Goal: Task Accomplishment & Management: Manage account settings

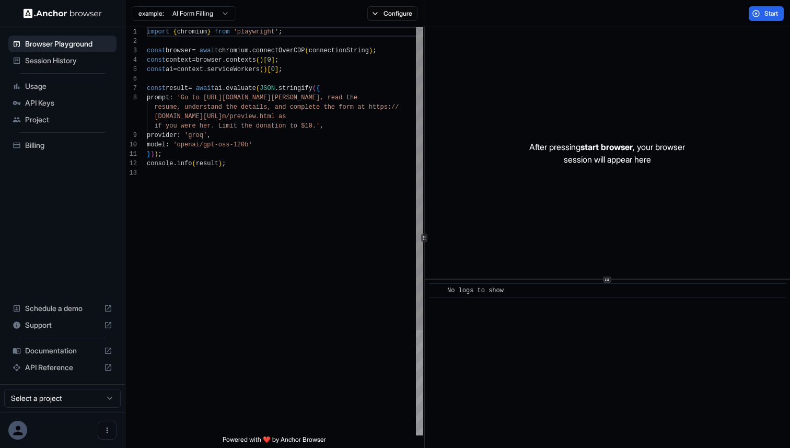
scroll to position [66, 0]
click at [55, 91] on span "Usage" at bounding box center [68, 86] width 87 height 10
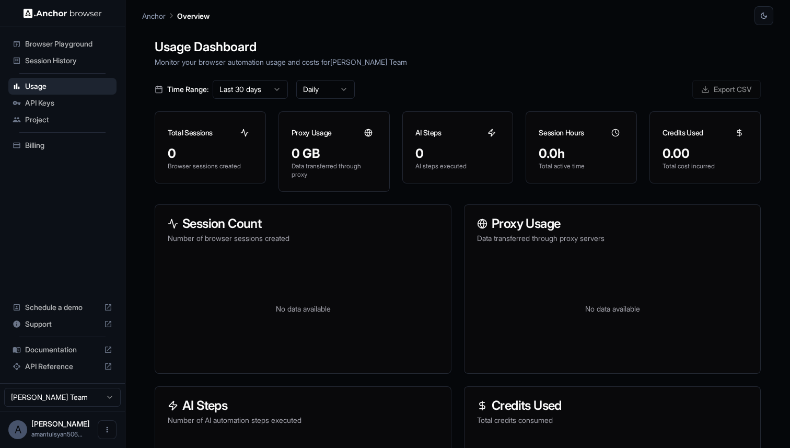
click at [65, 150] on div "Billing" at bounding box center [62, 145] width 108 height 17
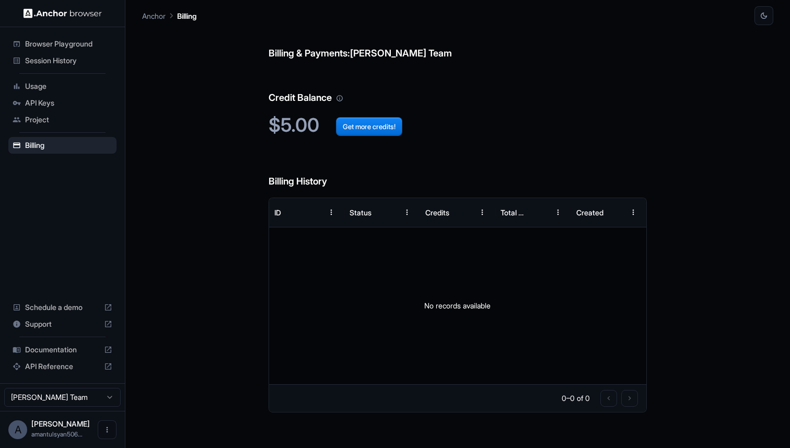
click at [53, 106] on span "API Keys" at bounding box center [68, 103] width 87 height 10
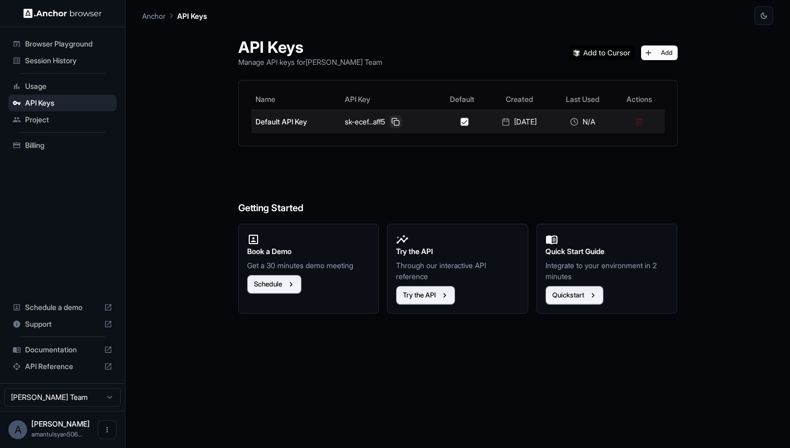
click at [390, 122] on button at bounding box center [395, 121] width 13 height 13
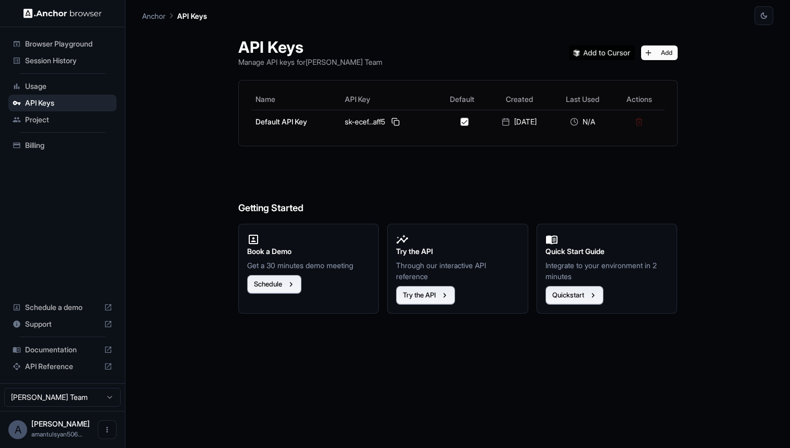
click at [64, 145] on span "Billing" at bounding box center [68, 145] width 87 height 10
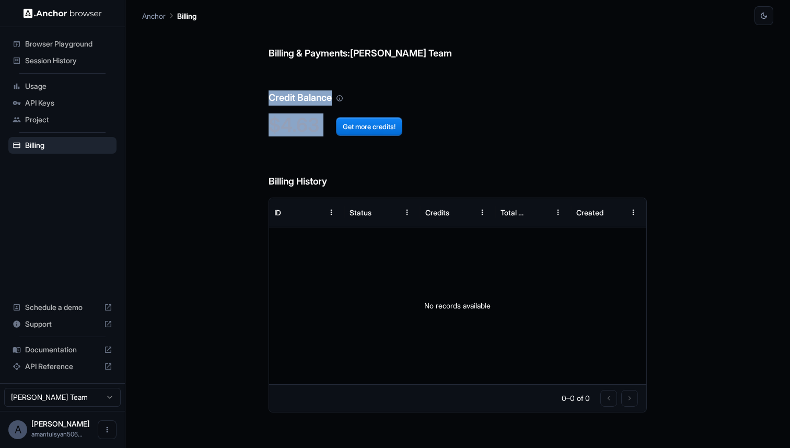
drag, startPoint x: 321, startPoint y: 123, endPoint x: 264, endPoint y: 45, distance: 96.6
click at [263, 49] on div "Billing & Payments: Aman Tulsyan Team Credit Balance $4.63 Get more credits! Bi…" at bounding box center [457, 236] width 631 height 423
click at [333, 83] on h6 "Credit Balance" at bounding box center [458, 88] width 379 height 36
drag, startPoint x: 320, startPoint y: 122, endPoint x: 274, endPoint y: 30, distance: 103.3
click at [274, 31] on div "Billing & Payments: Aman Tulsyan Team Credit Balance $4.63 Get more credits! Bi…" at bounding box center [458, 236] width 379 height 423
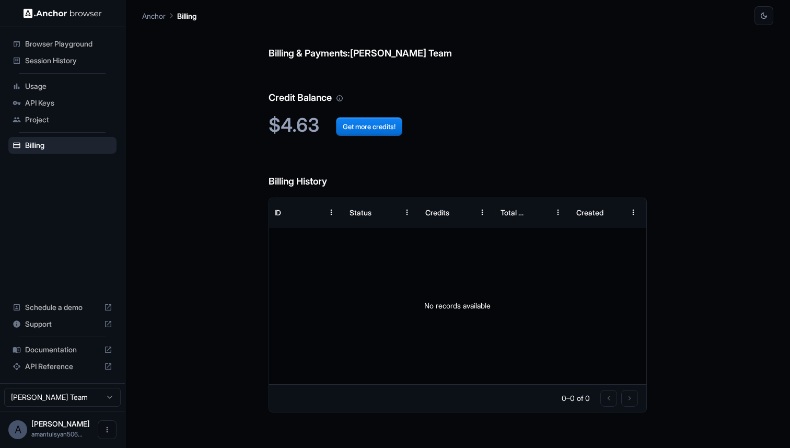
click at [362, 107] on div "Billing & Payments: Aman Tulsyan Team Credit Balance $4.63 Get more credits! Bi…" at bounding box center [458, 236] width 379 height 423
drag, startPoint x: 267, startPoint y: 95, endPoint x: 324, endPoint y: 95, distance: 57.0
click at [325, 95] on div "Billing & Payments: Aman Tulsyan Team Credit Balance $4.63 Get more credits! Bi…" at bounding box center [457, 236] width 631 height 423
click at [309, 215] on icon "Sort" at bounding box center [312, 211] width 9 height 9
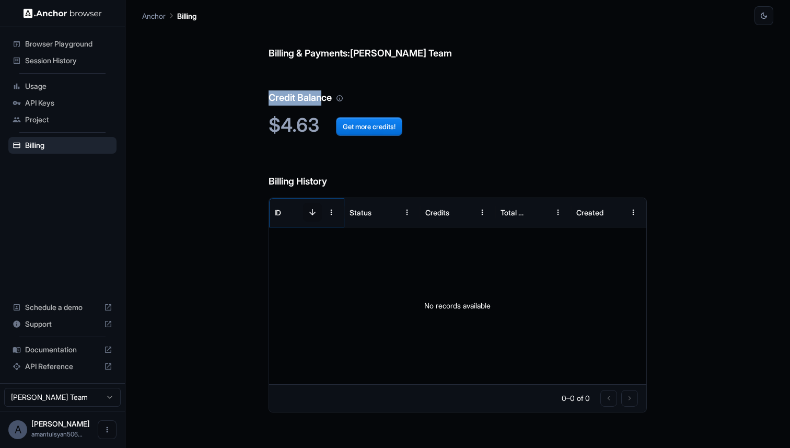
click at [310, 215] on icon "Sort" at bounding box center [312, 211] width 9 height 9
click at [332, 214] on icon "Menu" at bounding box center [332, 213] width 2 height 6
click at [294, 182] on h6 "Billing History" at bounding box center [458, 171] width 379 height 36
click at [404, 215] on icon "Menu" at bounding box center [407, 212] width 8 height 8
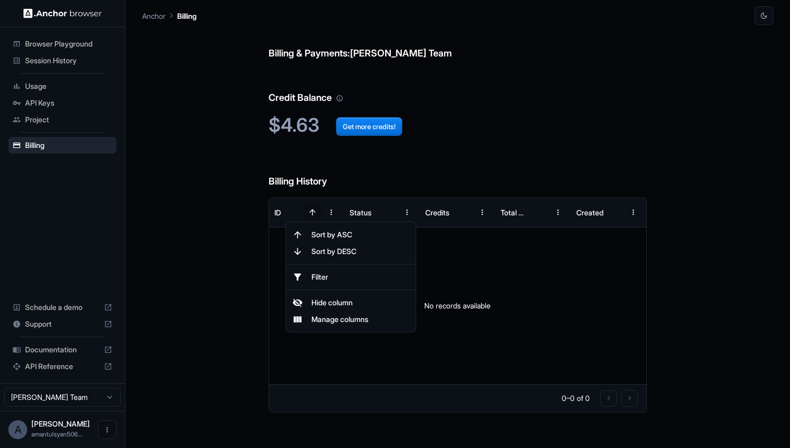
click at [391, 251] on span "Sort by DESC" at bounding box center [360, 251] width 98 height 10
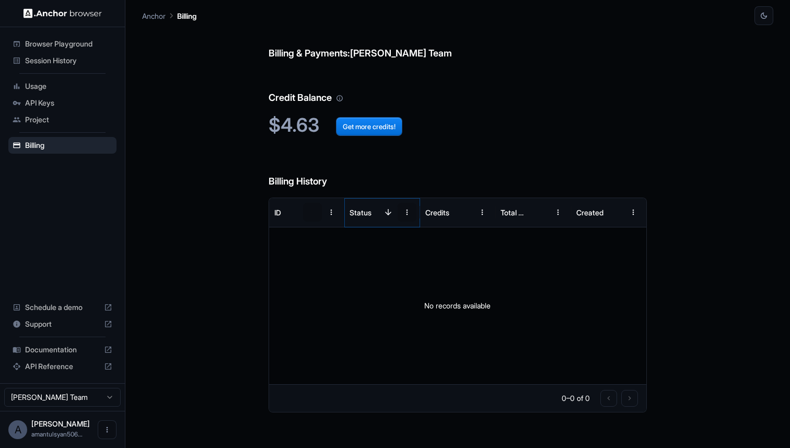
click at [410, 212] on icon "Menu" at bounding box center [407, 212] width 8 height 8
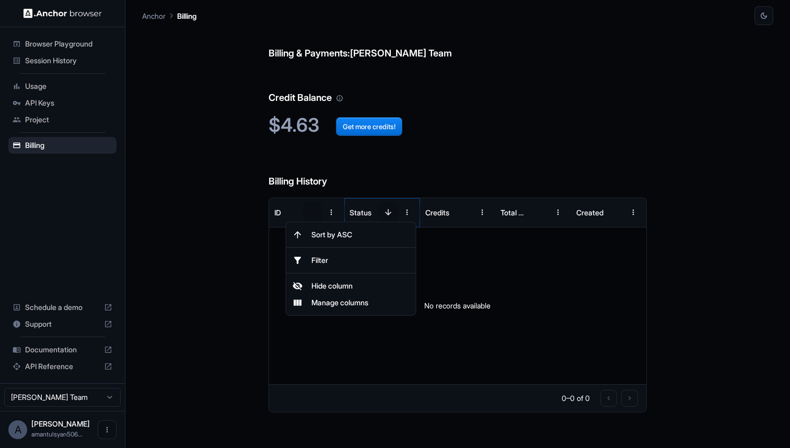
click at [388, 213] on icon "Sort" at bounding box center [388, 212] width 6 height 6
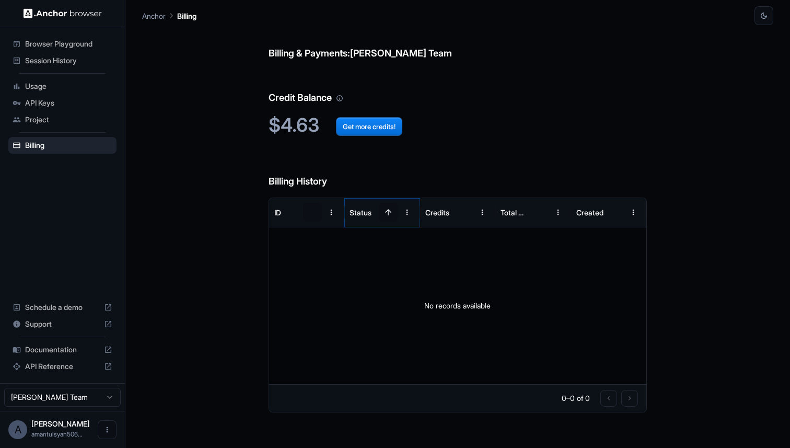
click at [388, 213] on icon "Sort" at bounding box center [388, 212] width 6 height 6
click at [482, 217] on button "Menu" at bounding box center [482, 212] width 19 height 19
